Goal: Task Accomplishment & Management: Manage account settings

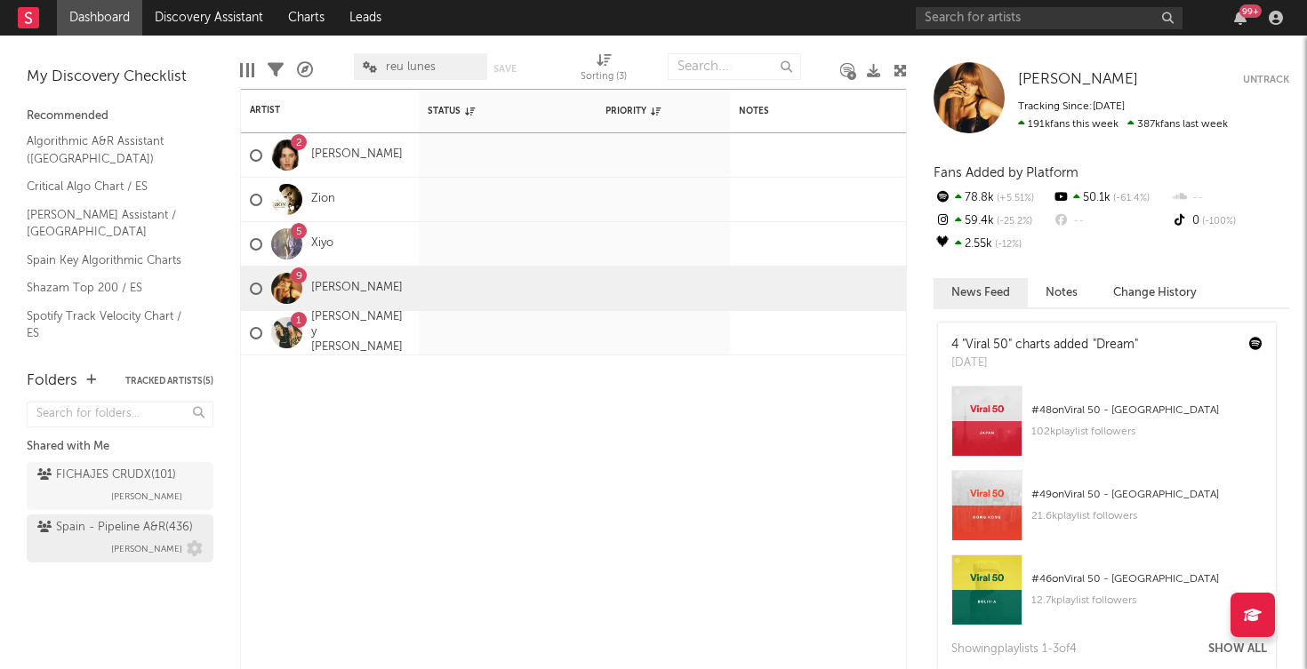
click at [81, 540] on div "Spain - Pipeline A&R ( 436 ) [PERSON_NAME]" at bounding box center [119, 538] width 165 height 43
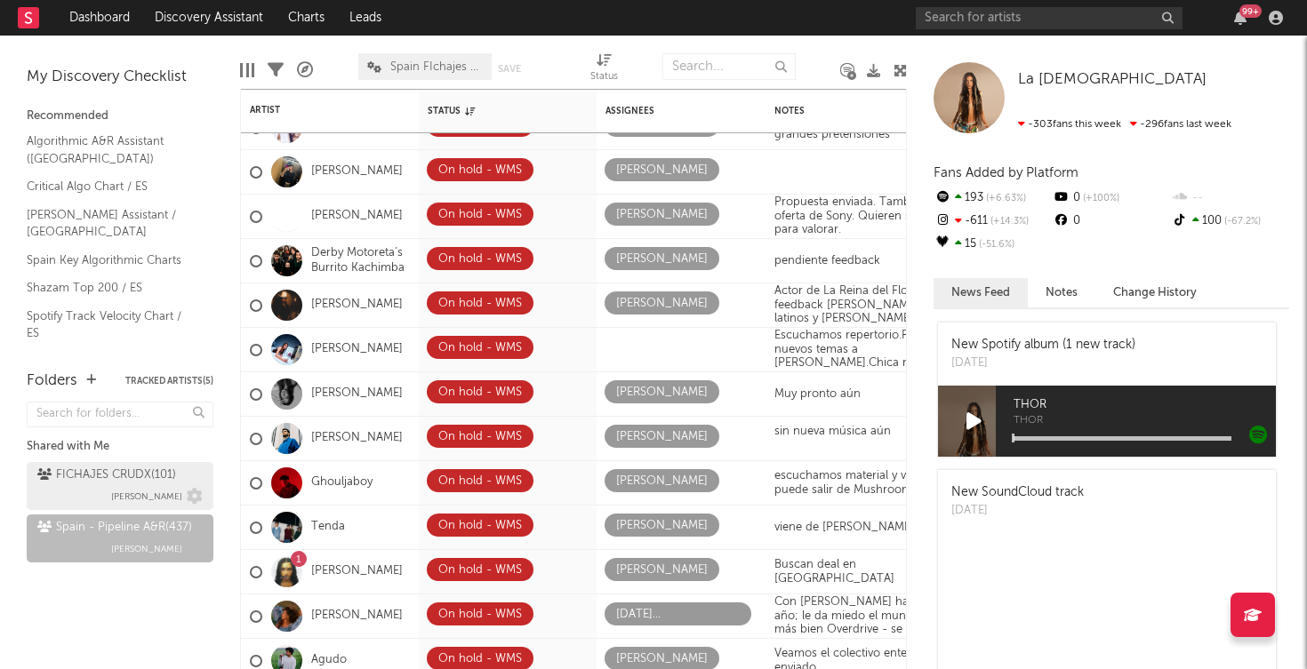
click at [111, 471] on div "FICHAJES CRUDX ( 101 )" at bounding box center [106, 475] width 139 height 21
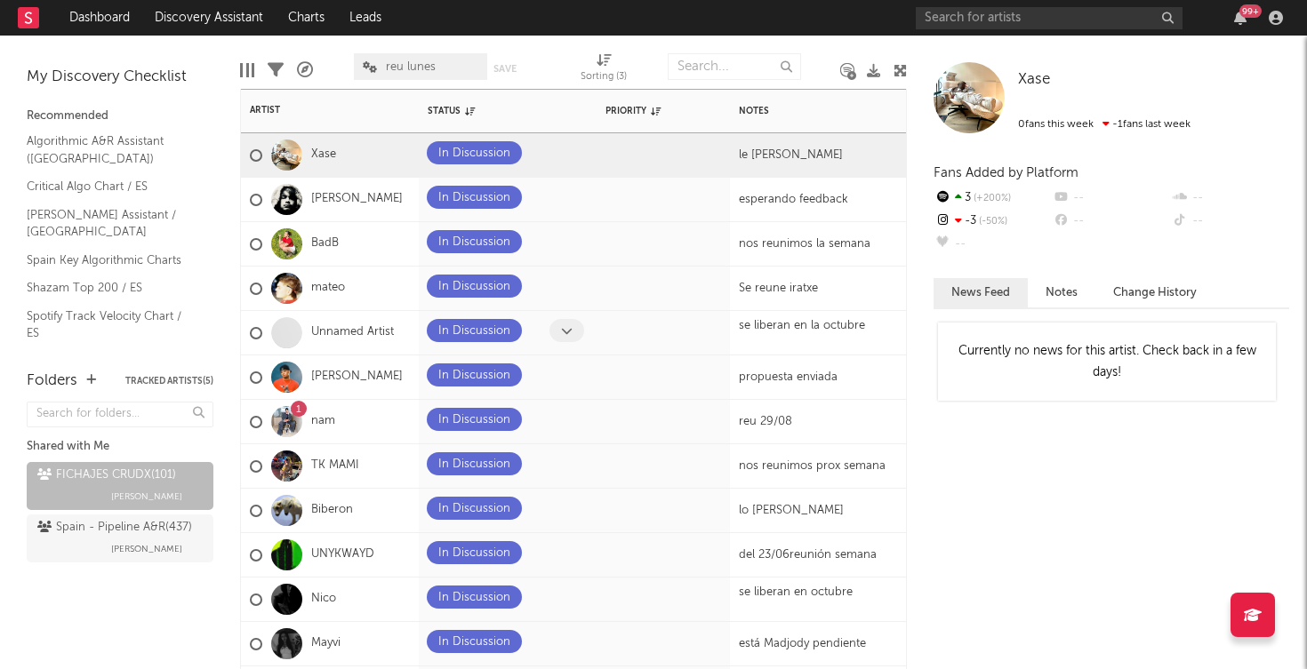
click at [564, 331] on icon at bounding box center [567, 331] width 12 height 12
click at [563, 290] on icon at bounding box center [567, 287] width 12 height 12
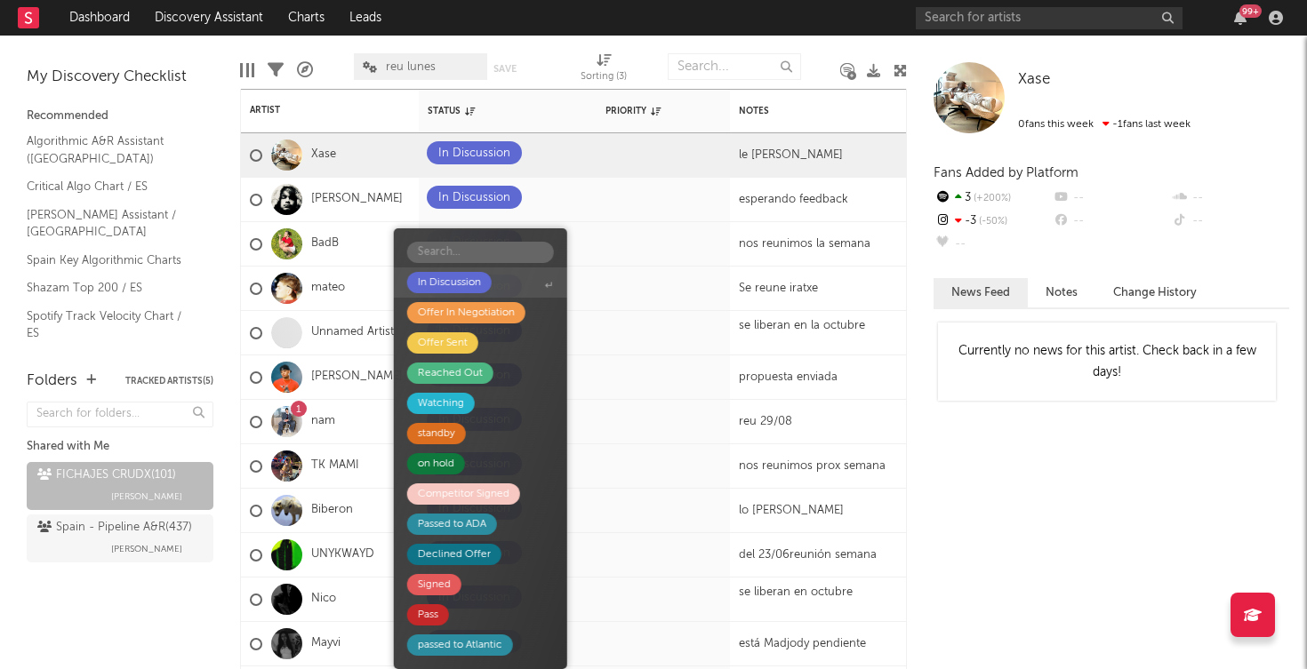
click at [459, 288] on div "In Discussion" at bounding box center [449, 282] width 63 height 21
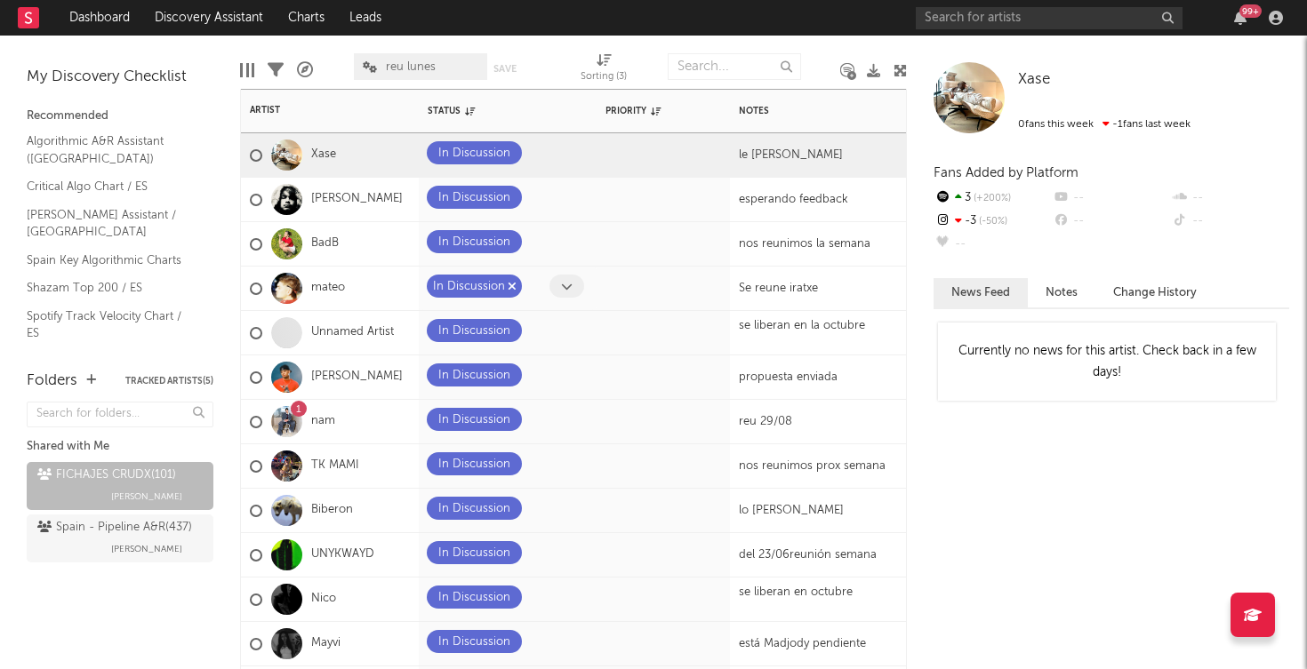
click at [459, 288] on div "In Discussion" at bounding box center [469, 286] width 72 height 21
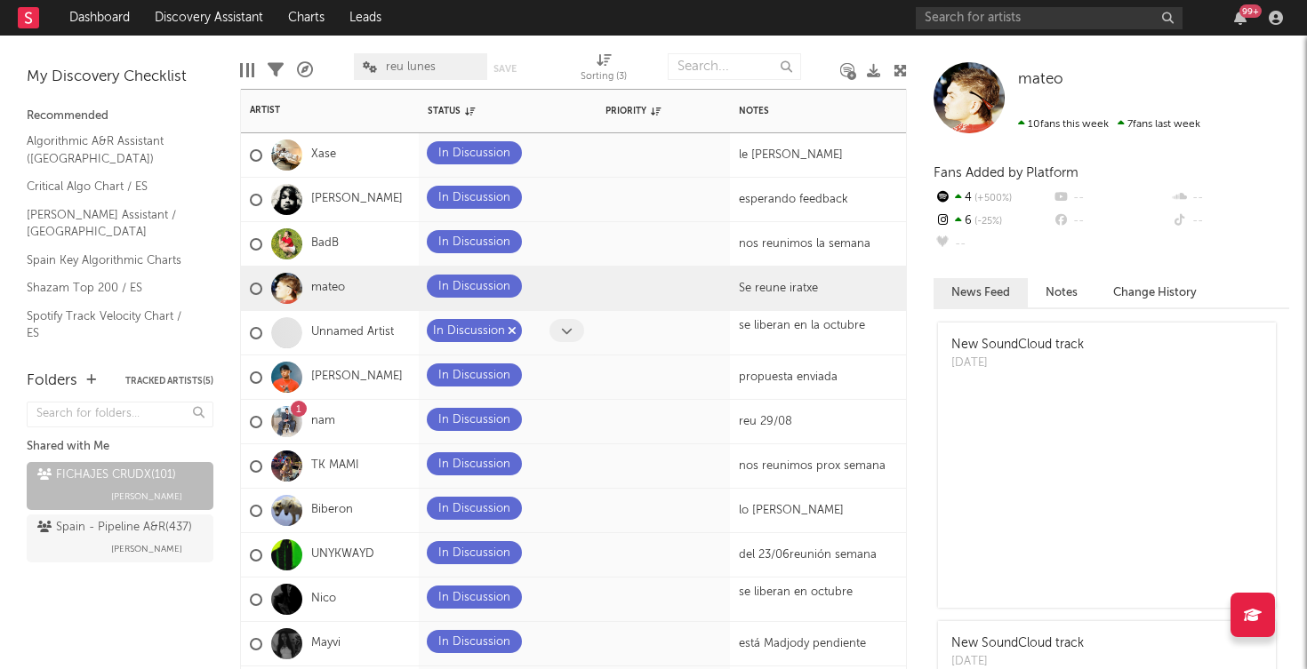
click at [508, 329] on icon "button" at bounding box center [512, 331] width 9 height 12
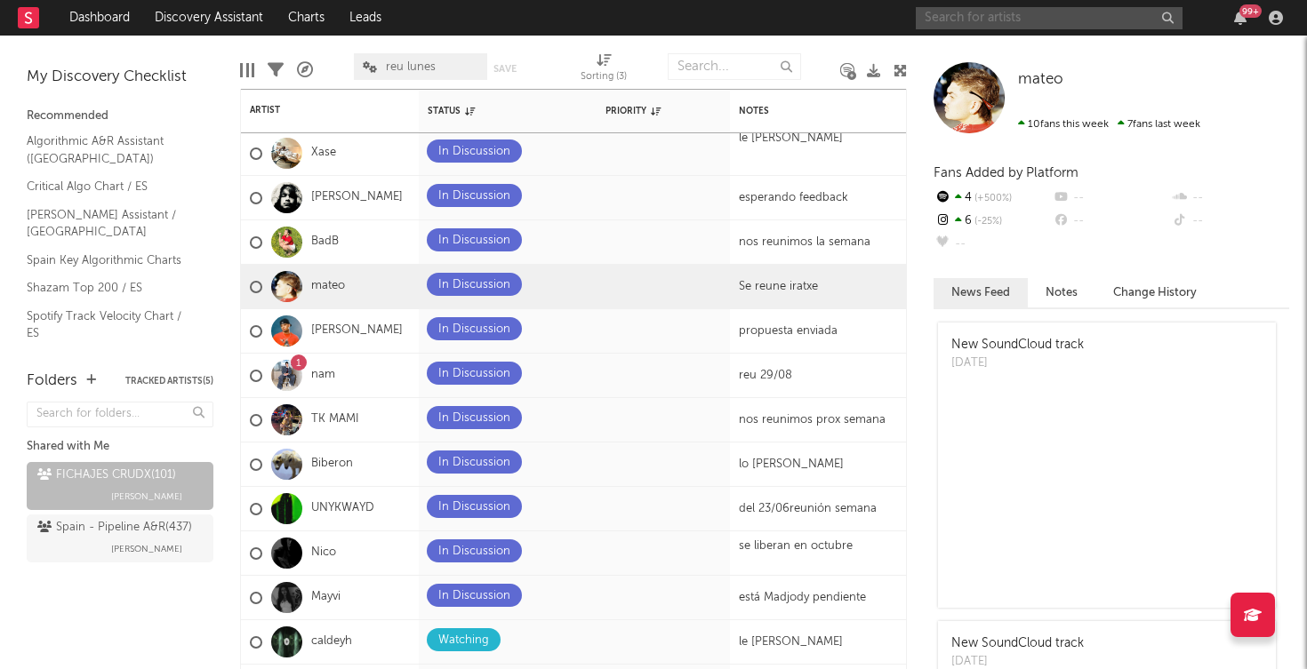
click at [961, 13] on input "text" at bounding box center [1048, 18] width 267 height 22
click at [1003, 20] on input "[PERSON_NAME]" at bounding box center [1048, 18] width 267 height 22
click at [1024, 11] on input "[PERSON_NAME]" at bounding box center [1048, 18] width 267 height 22
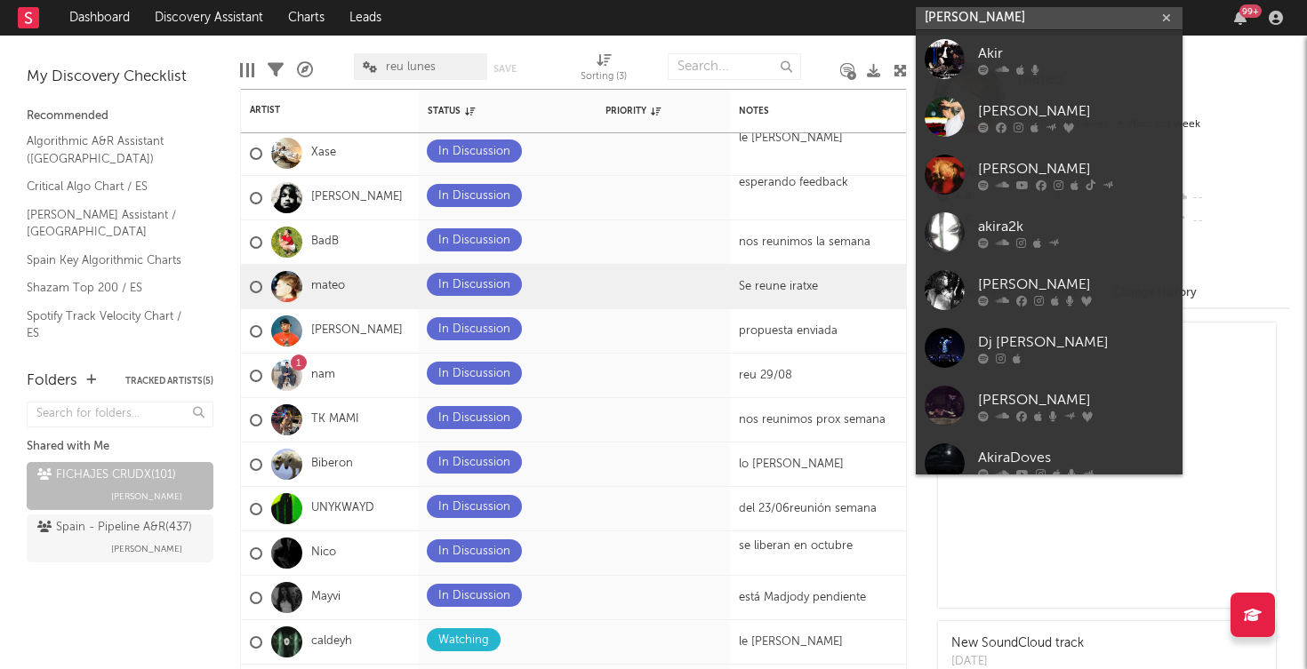
click at [1024, 11] on input "[PERSON_NAME]" at bounding box center [1048, 18] width 267 height 22
paste input "[URL][DOMAIN_NAME]"
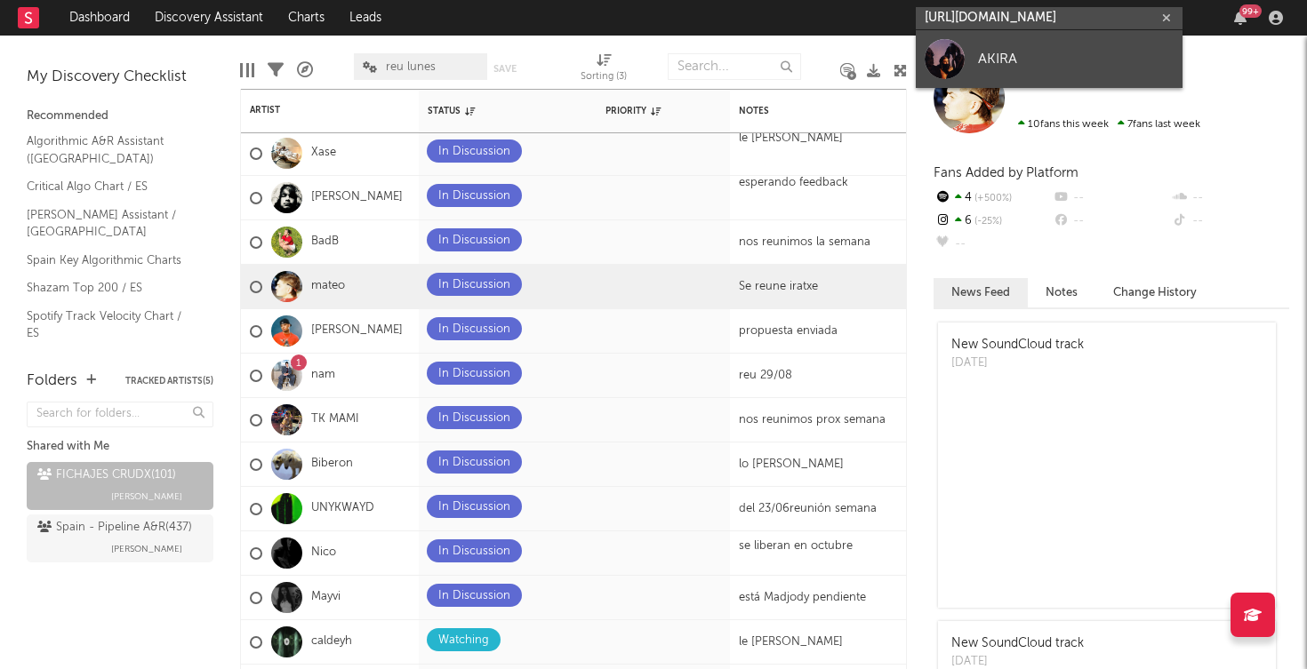
type input "[URL][DOMAIN_NAME]"
click at [1006, 63] on div "AKIRA" at bounding box center [1076, 58] width 196 height 21
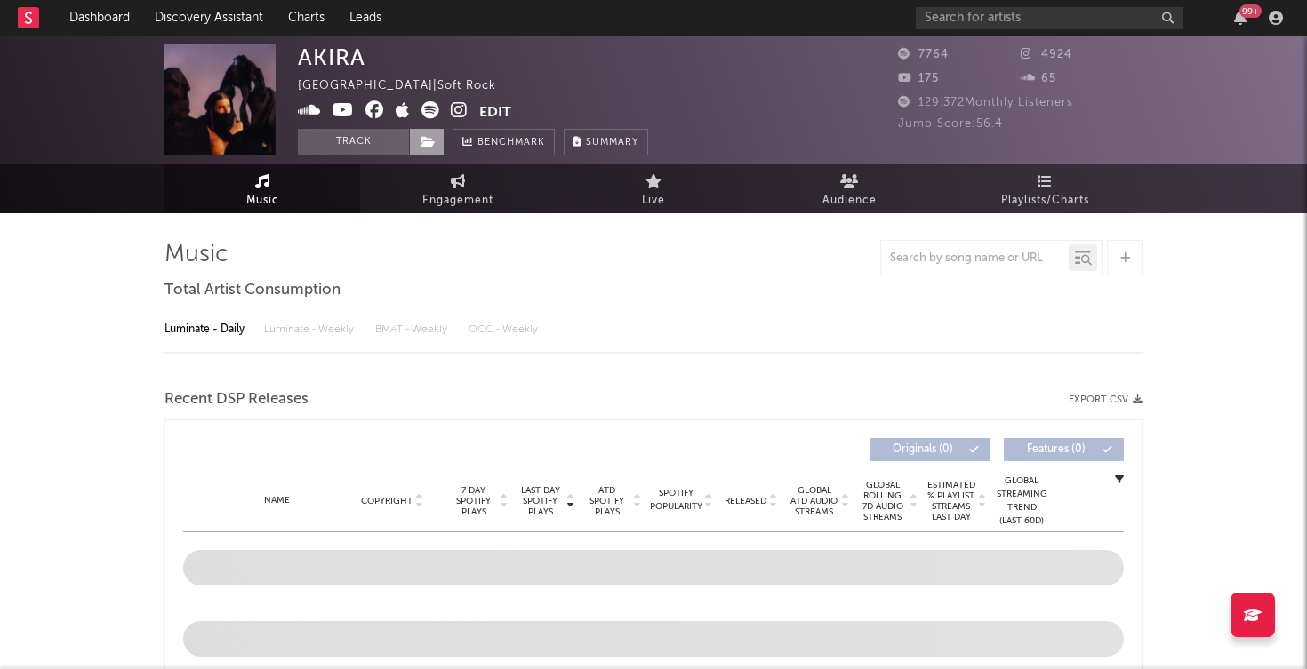
select select "6m"
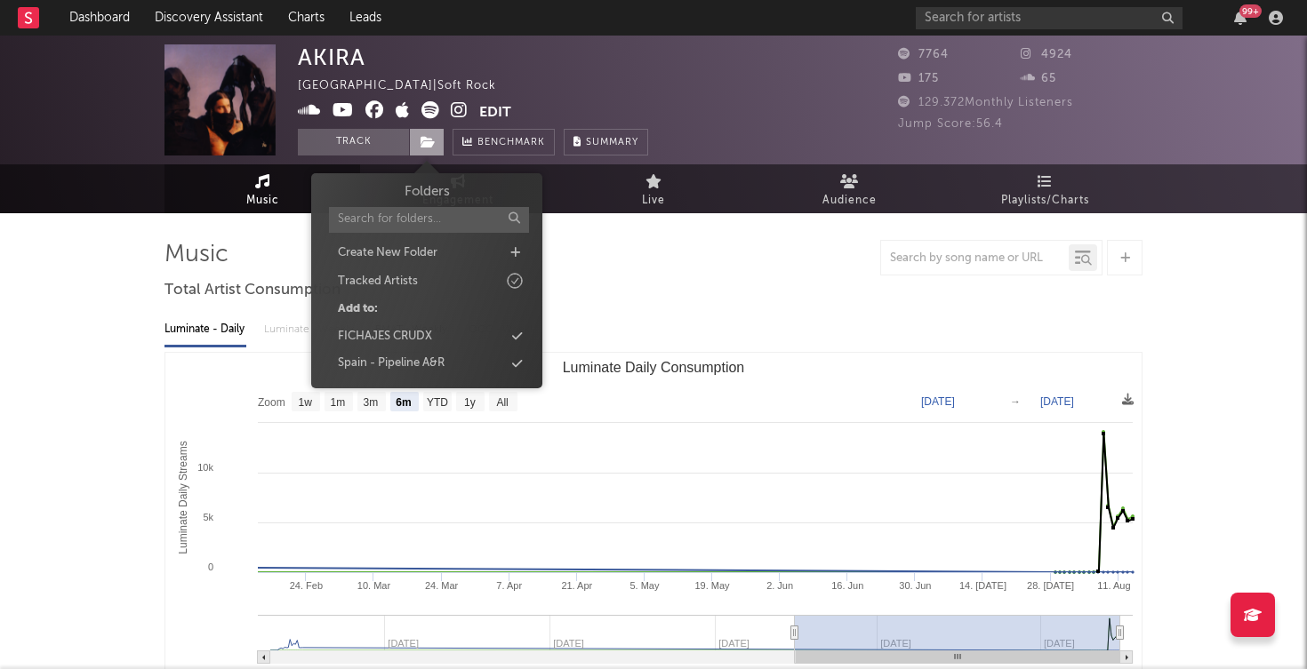
click at [431, 143] on icon at bounding box center [427, 142] width 15 height 12
click at [423, 340] on div "FICHAJES CRUDX" at bounding box center [385, 337] width 94 height 18
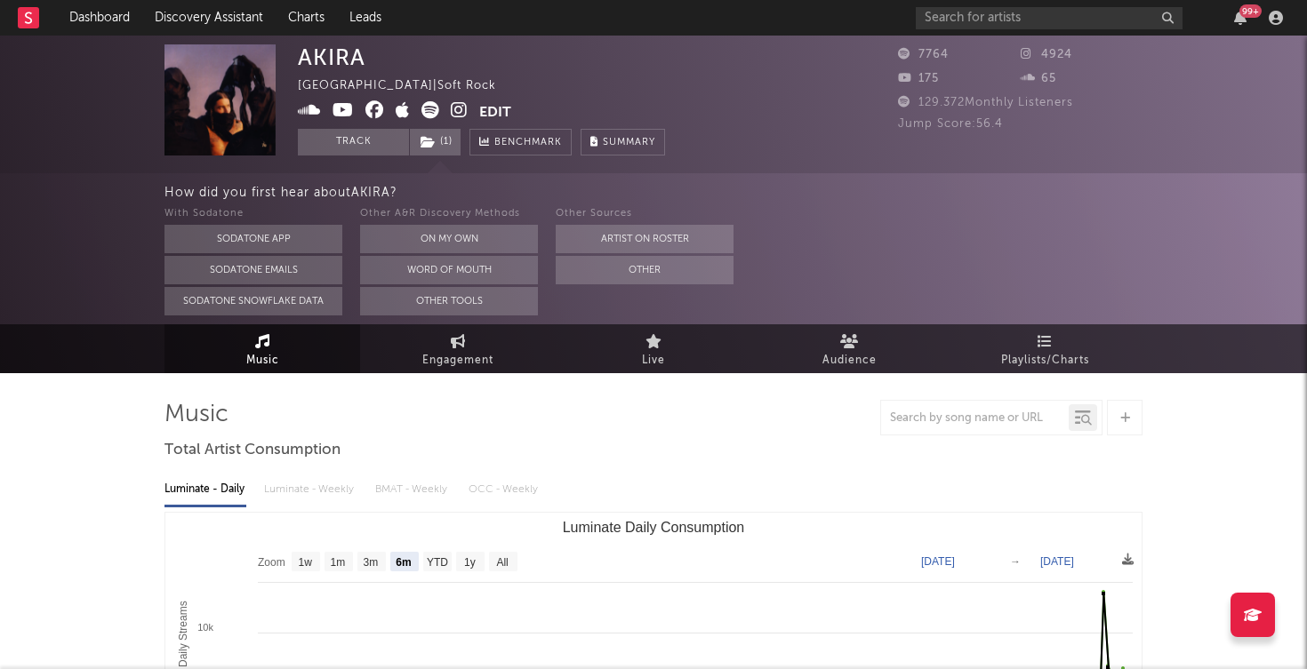
click at [230, 94] on img at bounding box center [219, 99] width 111 height 111
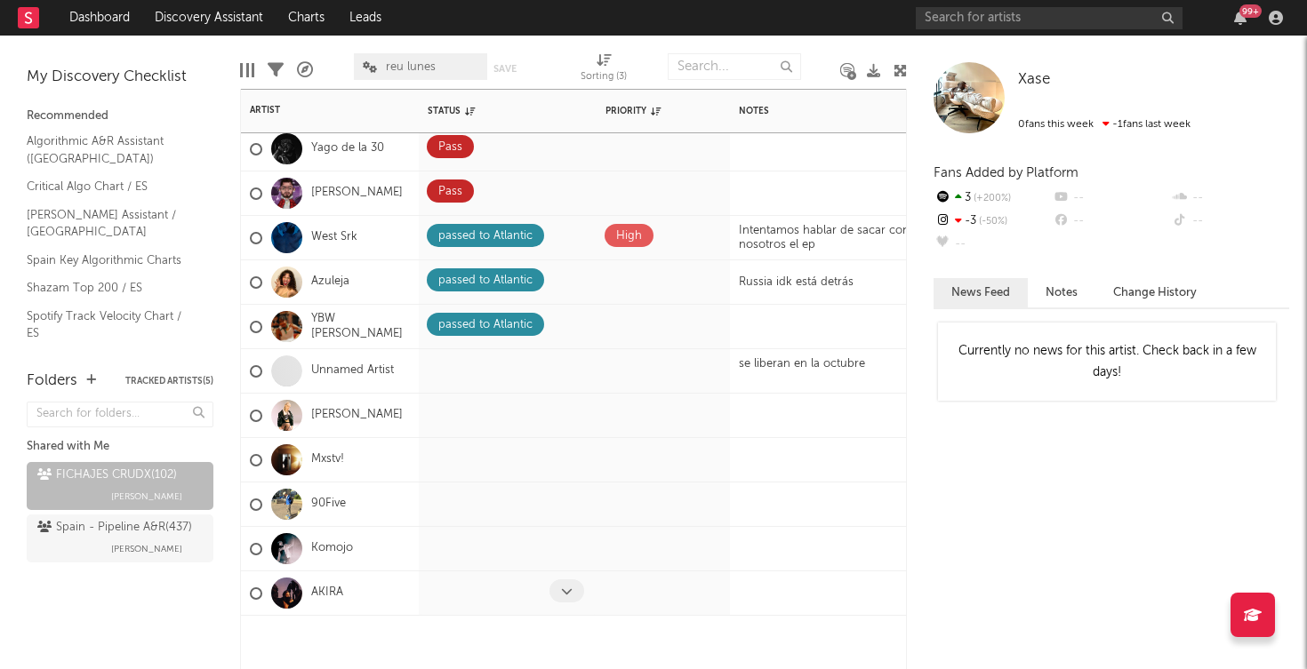
click at [570, 588] on icon at bounding box center [567, 592] width 12 height 12
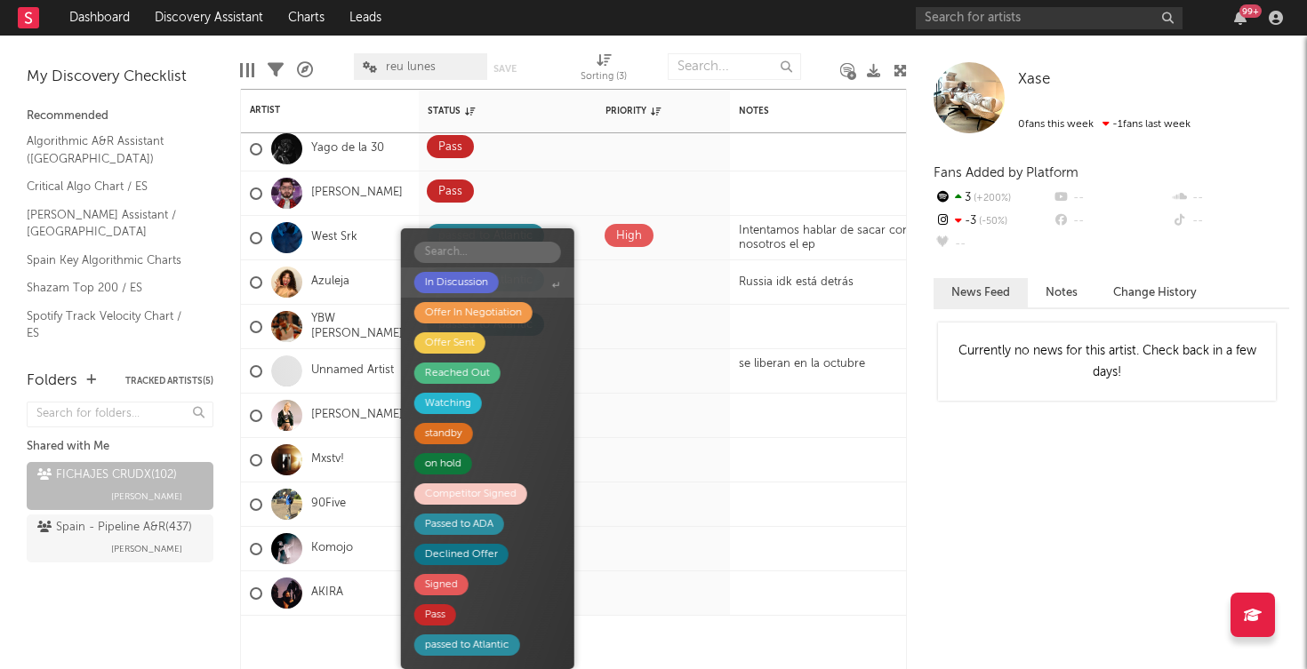
click at [455, 281] on div "In Discussion" at bounding box center [456, 282] width 63 height 21
